Goal: Task Accomplishment & Management: Manage account settings

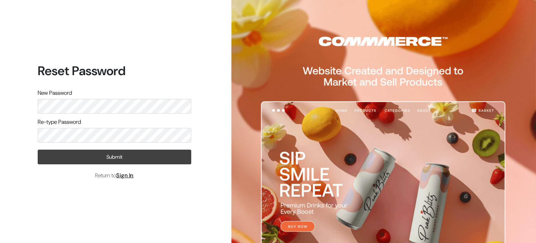
click at [78, 156] on button "Submit" at bounding box center [115, 156] width 154 height 15
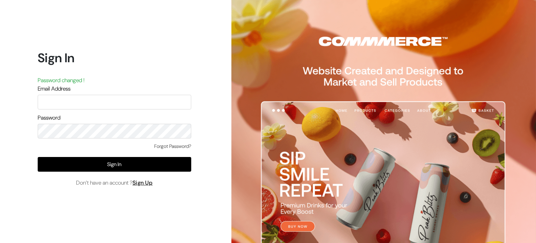
click at [155, 104] on input "text" at bounding box center [115, 102] width 154 height 15
type input "darpanjhajj@gmail.com"
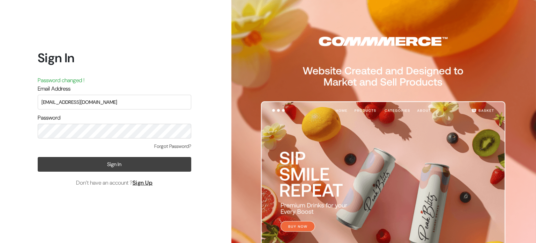
click at [66, 163] on button "Sign In" at bounding box center [115, 164] width 154 height 15
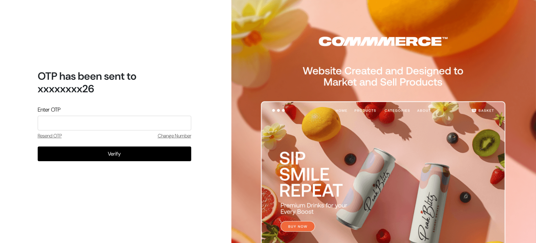
click at [179, 138] on link "Change Number" at bounding box center [175, 135] width 34 height 7
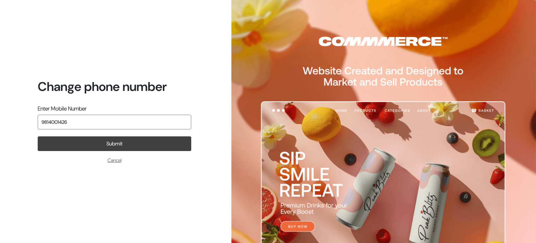
type input "9814001426"
click at [148, 145] on button "Submit" at bounding box center [115, 143] width 154 height 15
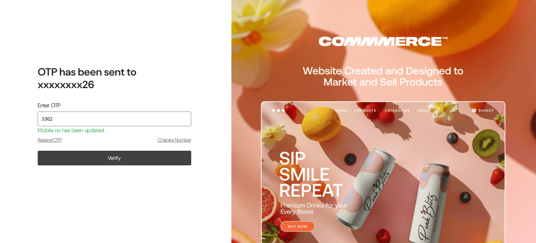
type input "3362"
click at [133, 160] on button "Verify" at bounding box center [115, 157] width 154 height 15
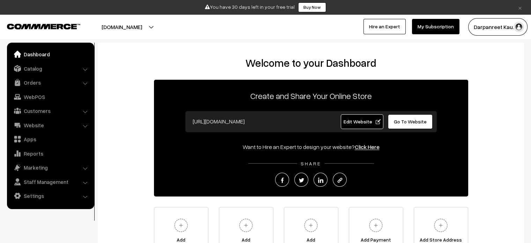
click at [370, 124] on span "Edit Website" at bounding box center [361, 121] width 37 height 6
click at [406, 124] on span "Go To Website" at bounding box center [410, 121] width 33 height 6
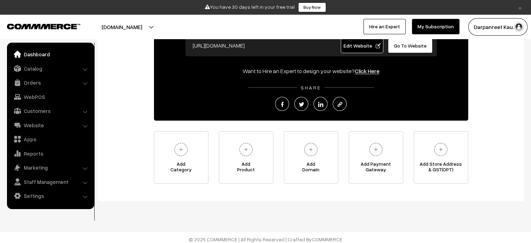
scroll to position [79, 0]
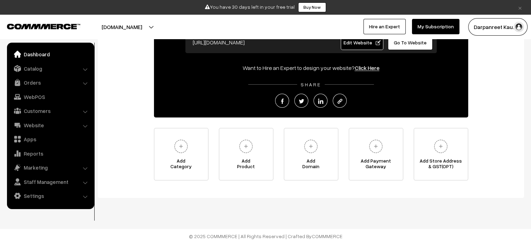
click at [86, 128] on li "Website Website Builder Authors" at bounding box center [51, 125] width 84 height 13
click at [86, 125] on li "Website Website Builder Authors" at bounding box center [51, 125] width 84 height 13
click at [45, 121] on link "Website" at bounding box center [50, 125] width 83 height 13
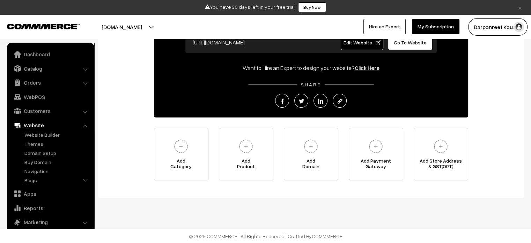
click at [34, 127] on link "Website" at bounding box center [50, 125] width 83 height 13
click at [43, 109] on link "Customers" at bounding box center [50, 110] width 83 height 13
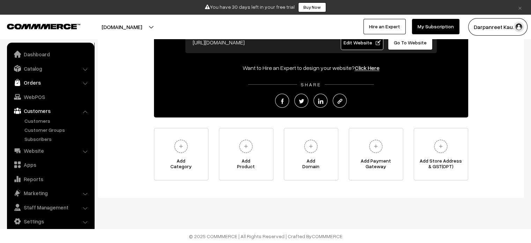
click at [42, 85] on link "Orders" at bounding box center [50, 82] width 83 height 13
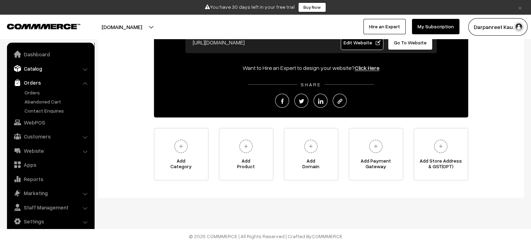
click at [42, 68] on link "Catalog" at bounding box center [50, 68] width 83 height 13
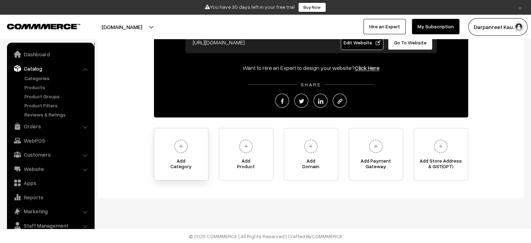
click at [191, 159] on span "Add Category" at bounding box center [181, 165] width 54 height 14
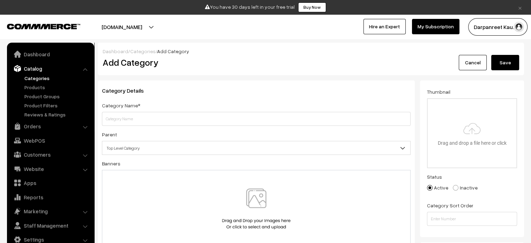
click at [197, 122] on input "text" at bounding box center [256, 119] width 309 height 14
type input "BRIDGE"
click at [127, 178] on div at bounding box center [256, 209] width 309 height 78
